Goal: Find specific page/section: Find specific page/section

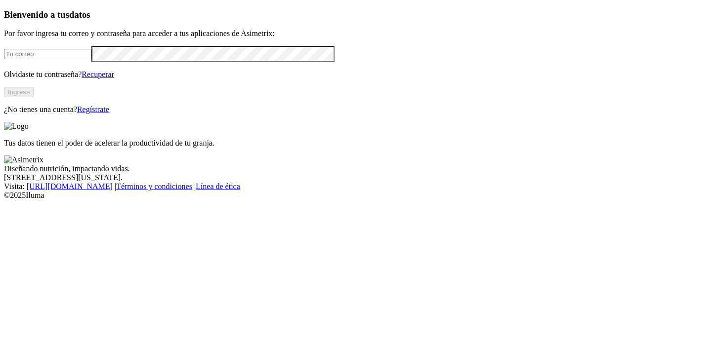
click at [91, 59] on input "email" at bounding box center [47, 54] width 87 height 10
type input "[PERSON_NAME][EMAIL_ADDRESS][DOMAIN_NAME]"
click input "submit" at bounding box center [0, 0] width 0 height 0
